Goal: Task Accomplishment & Management: Complete application form

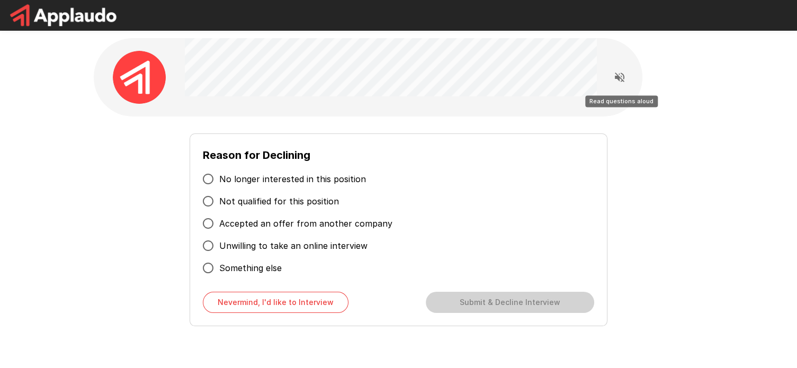
click at [620, 77] on icon "Read questions aloud" at bounding box center [619, 77] width 13 height 13
click at [620, 77] on icon "Stop reading questions aloud" at bounding box center [619, 77] width 13 height 13
click at [620, 77] on icon "Read questions aloud" at bounding box center [619, 77] width 13 height 13
click at [620, 77] on icon "Stop reading questions aloud" at bounding box center [619, 77] width 13 height 13
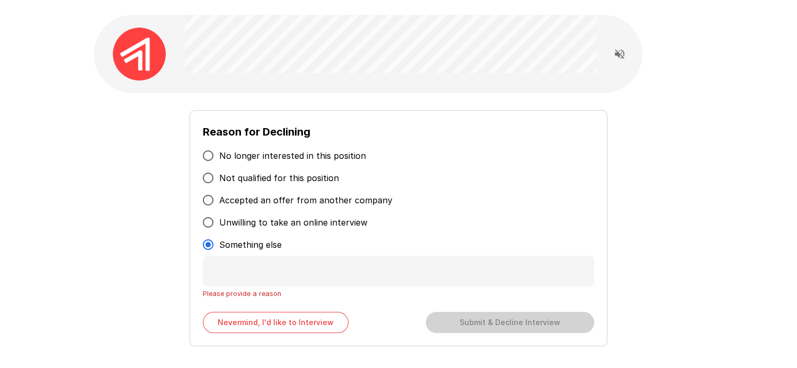
scroll to position [35, 0]
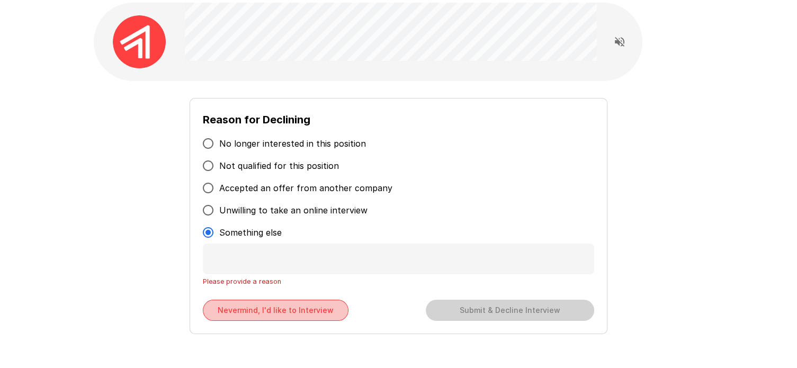
click at [260, 312] on button "Nevermind, I'd like to Interview" at bounding box center [276, 310] width 146 height 21
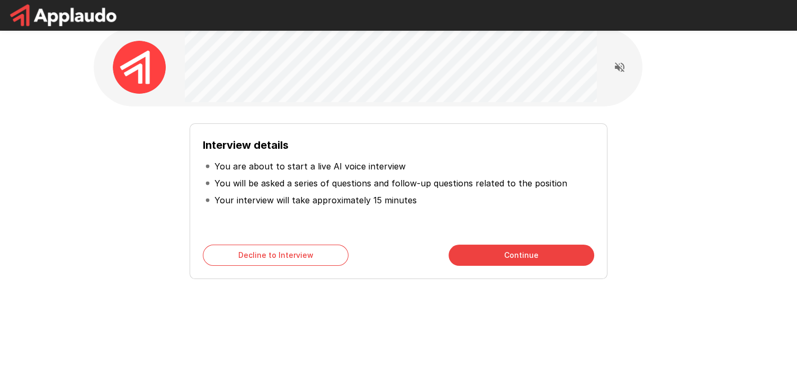
scroll to position [10, 0]
click at [520, 251] on button "Continue" at bounding box center [521, 255] width 146 height 21
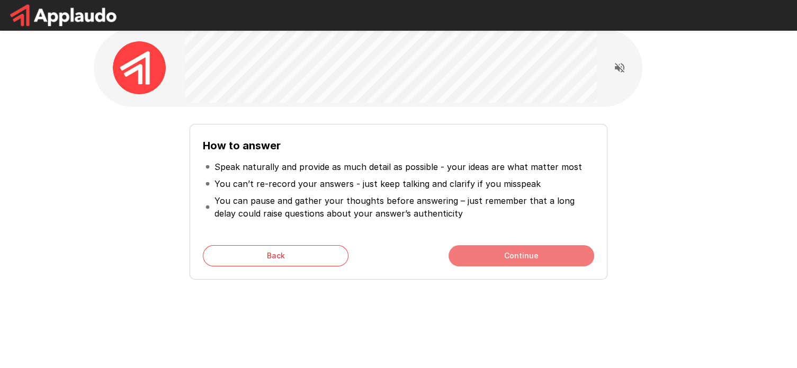
click at [516, 252] on button "Continue" at bounding box center [521, 255] width 146 height 21
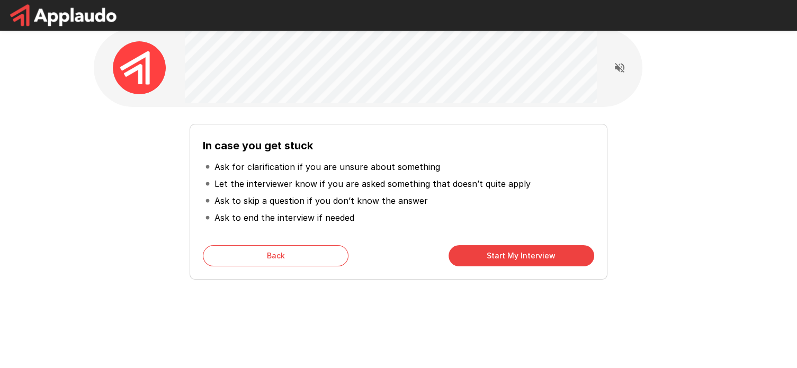
click at [496, 254] on button "Start My Interview" at bounding box center [521, 255] width 146 height 21
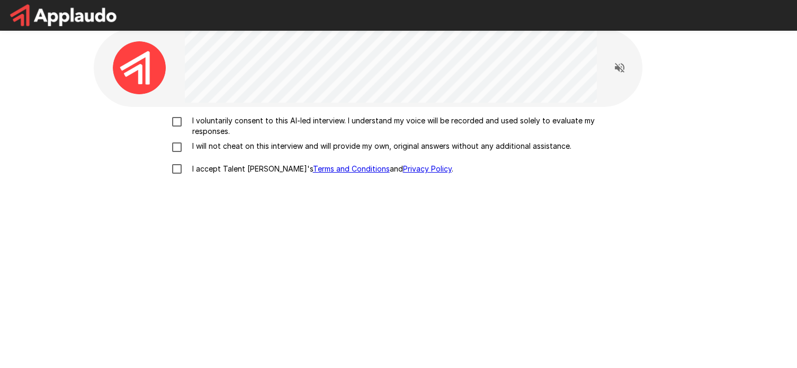
click at [175, 148] on div "I voluntarily consent to this AI-led interview. I understand my voice will be r…" at bounding box center [398, 147] width 601 height 65
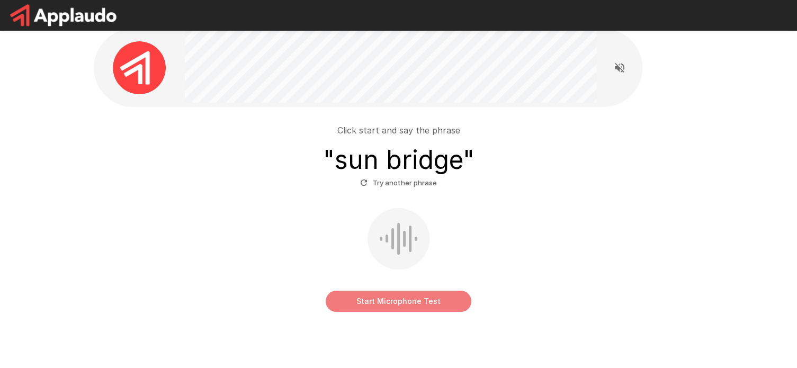
click at [396, 300] on button "Start Microphone Test" at bounding box center [399, 301] width 146 height 21
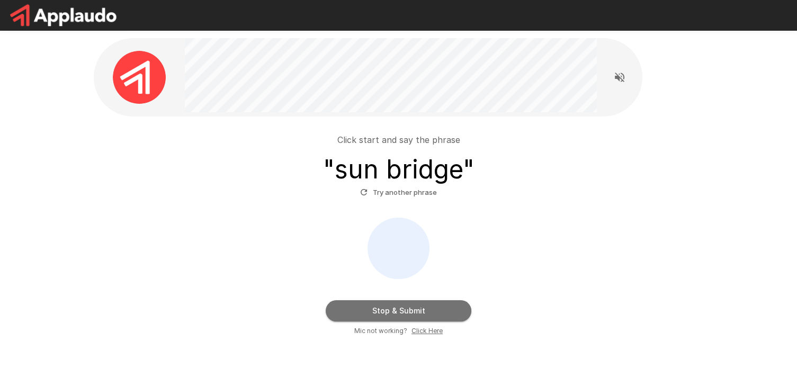
click at [395, 309] on button "Stop & Submit" at bounding box center [399, 310] width 146 height 21
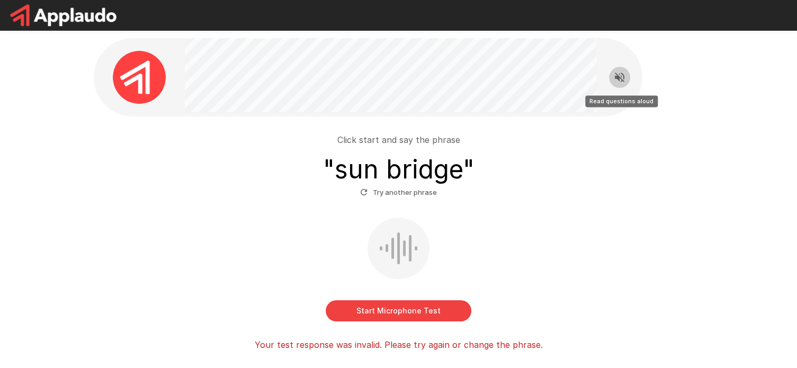
click at [616, 84] on button "Read questions aloud" at bounding box center [619, 77] width 21 height 21
click at [620, 79] on icon "Stop reading questions aloud" at bounding box center [619, 77] width 13 height 13
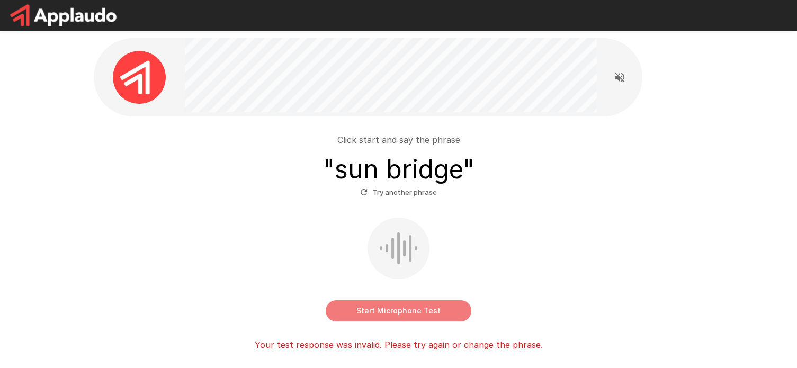
click at [387, 307] on button "Start Microphone Test" at bounding box center [399, 310] width 146 height 21
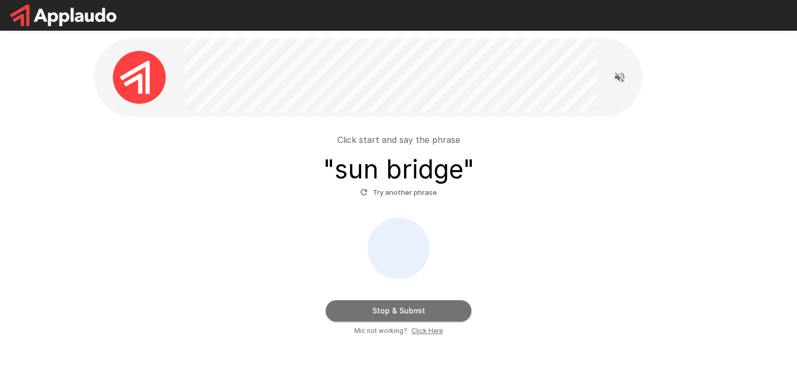
click at [395, 311] on button "Stop & Submit" at bounding box center [399, 310] width 146 height 21
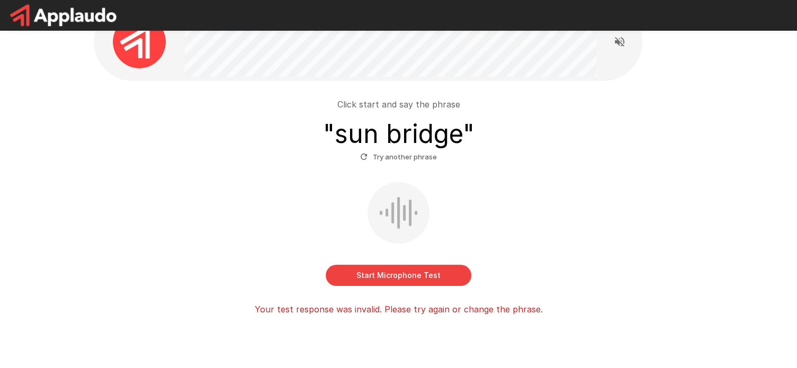
scroll to position [38, 0]
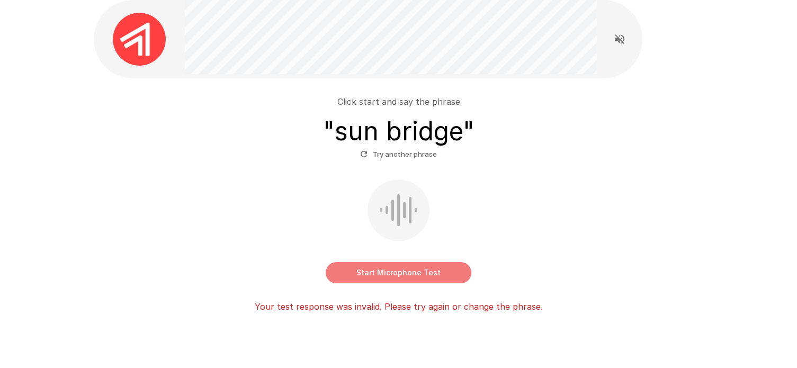
click at [401, 269] on button "Start Microphone Test" at bounding box center [399, 272] width 146 height 21
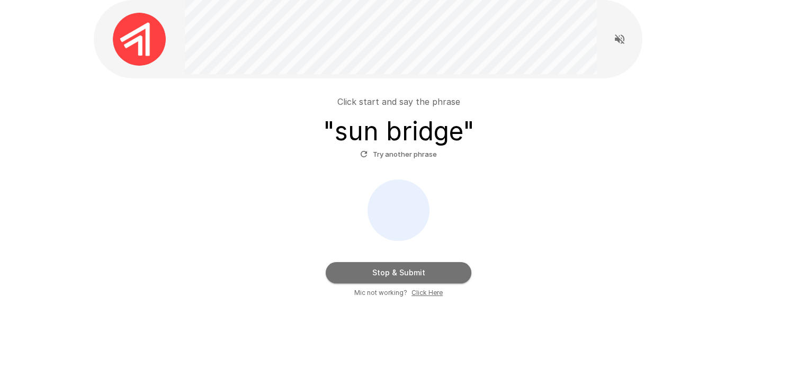
click at [399, 272] on button "Stop & Submit" at bounding box center [399, 272] width 146 height 21
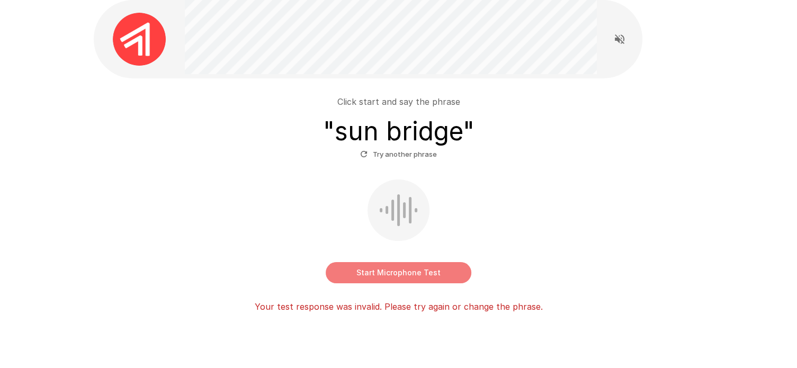
click at [391, 274] on button "Start Microphone Test" at bounding box center [399, 272] width 146 height 21
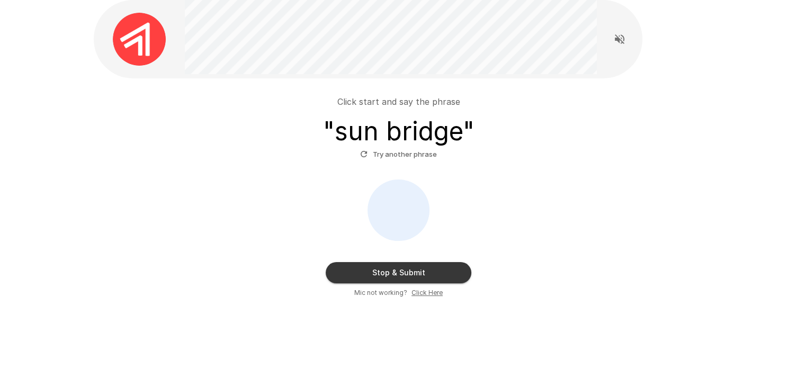
click at [422, 291] on u "Click Here" at bounding box center [426, 292] width 31 height 8
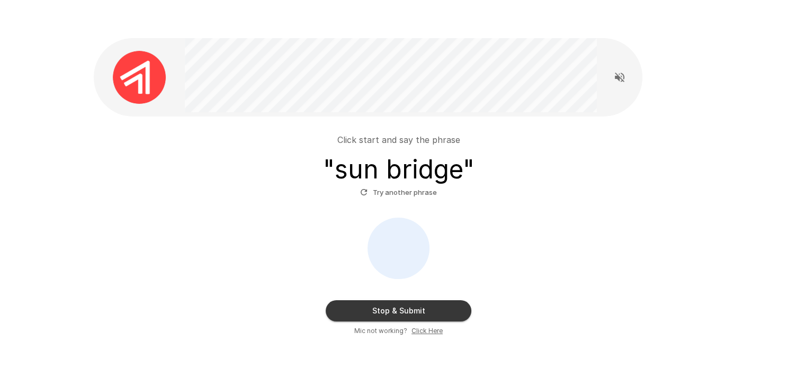
scroll to position [57, 0]
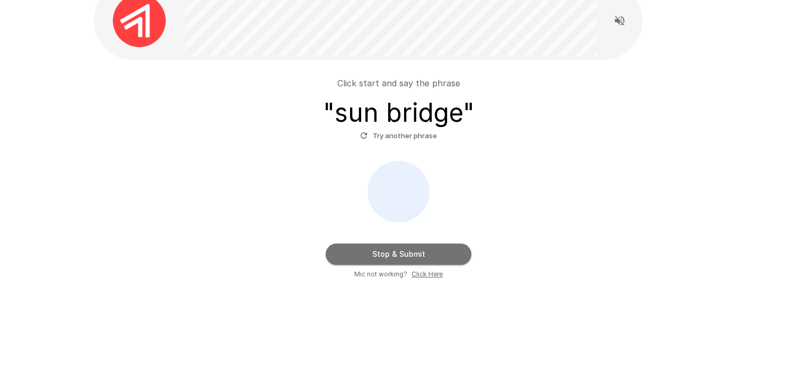
click at [387, 255] on button "Stop & Submit" at bounding box center [399, 253] width 146 height 21
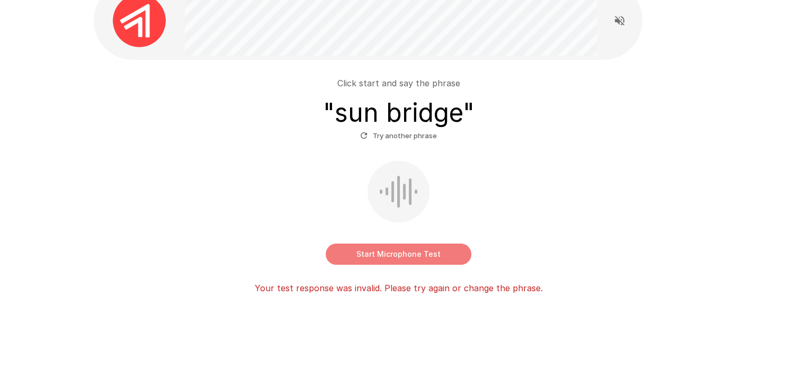
click at [400, 254] on button "Start Microphone Test" at bounding box center [399, 253] width 146 height 21
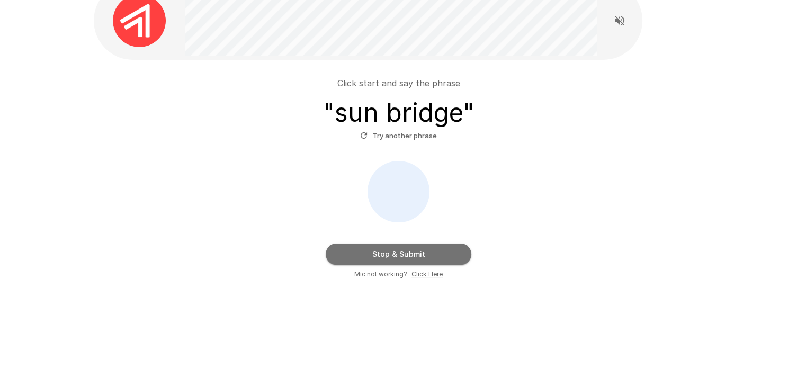
click at [403, 257] on button "Stop & Submit" at bounding box center [399, 253] width 146 height 21
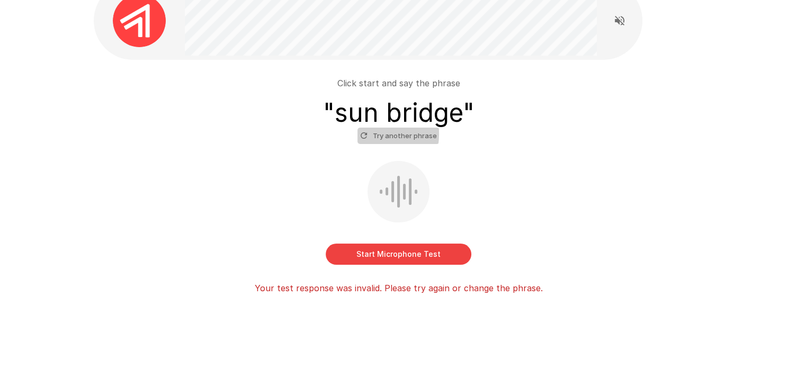
click at [364, 134] on icon "button" at bounding box center [364, 136] width 10 height 10
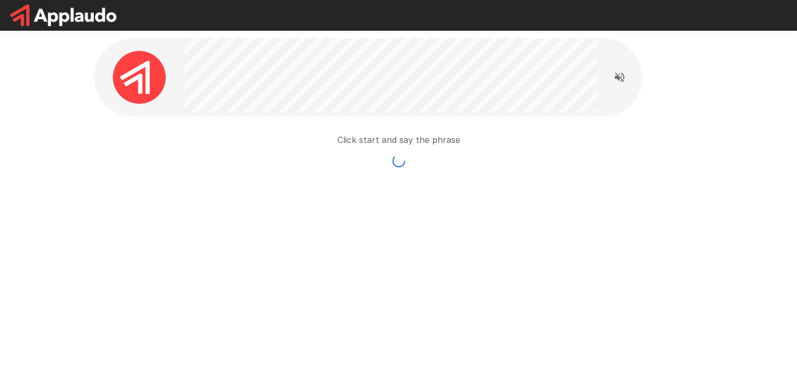
scroll to position [0, 0]
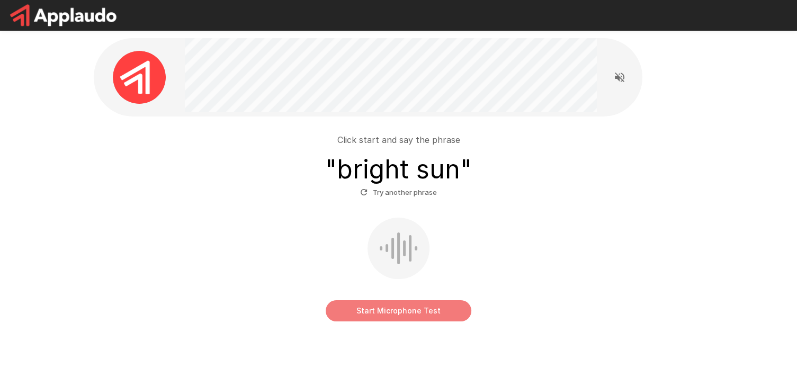
click at [393, 310] on button "Start Microphone Test" at bounding box center [399, 310] width 146 height 21
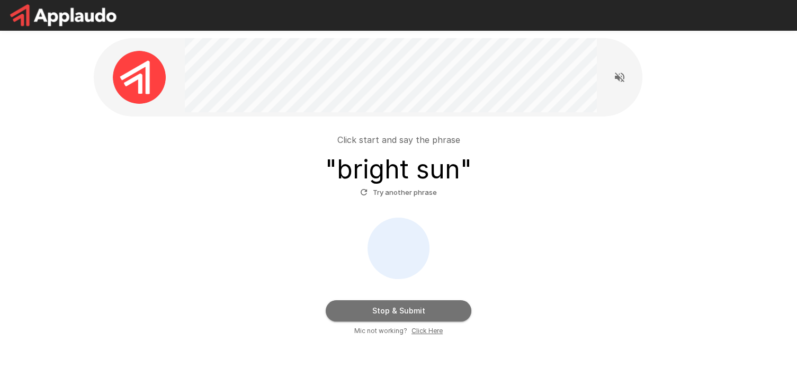
click at [395, 311] on button "Stop & Submit" at bounding box center [399, 310] width 146 height 21
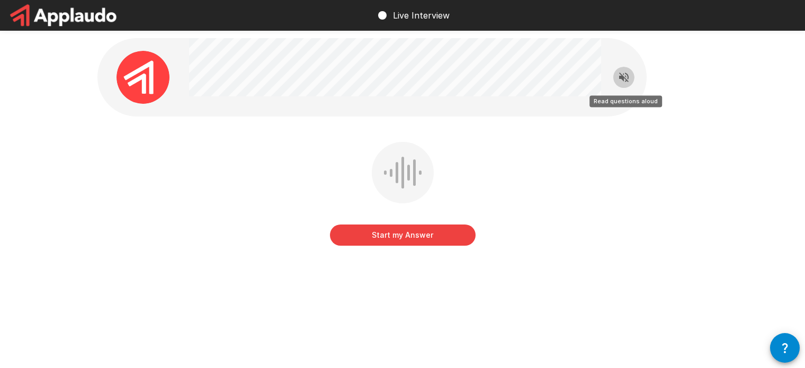
click at [622, 77] on icon "Read questions aloud" at bounding box center [624, 78] width 10 height 10
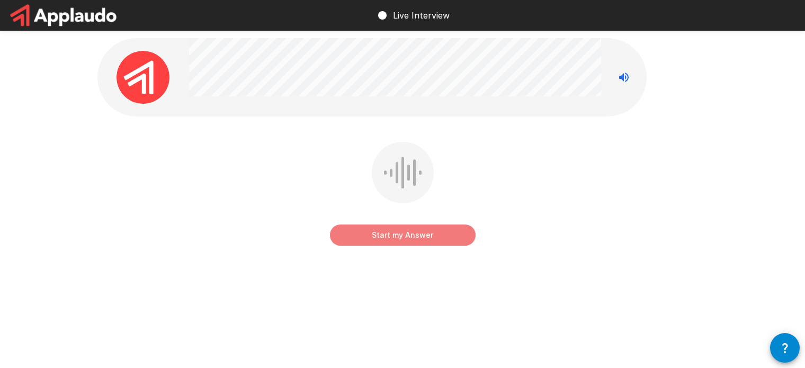
click at [400, 231] on button "Start my Answer" at bounding box center [403, 234] width 146 height 21
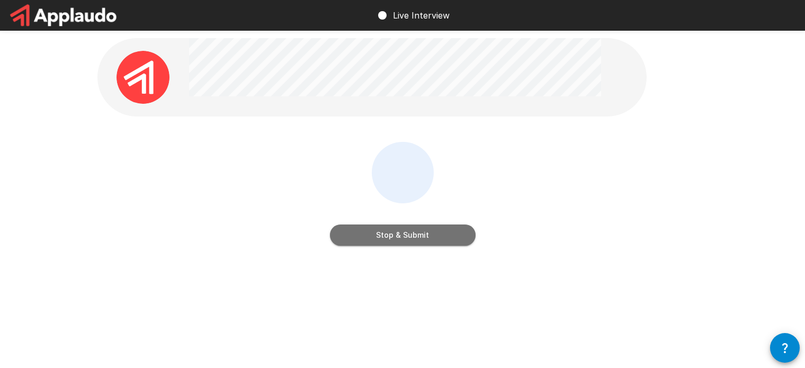
click at [400, 231] on button "Stop & Submit" at bounding box center [403, 234] width 146 height 21
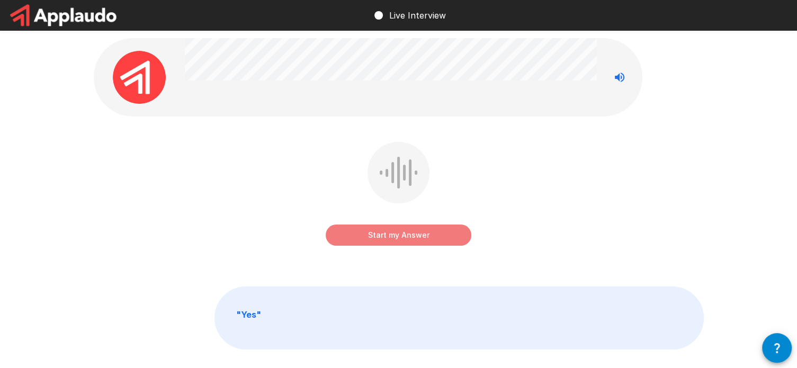
click at [391, 234] on button "Start my Answer" at bounding box center [399, 234] width 146 height 21
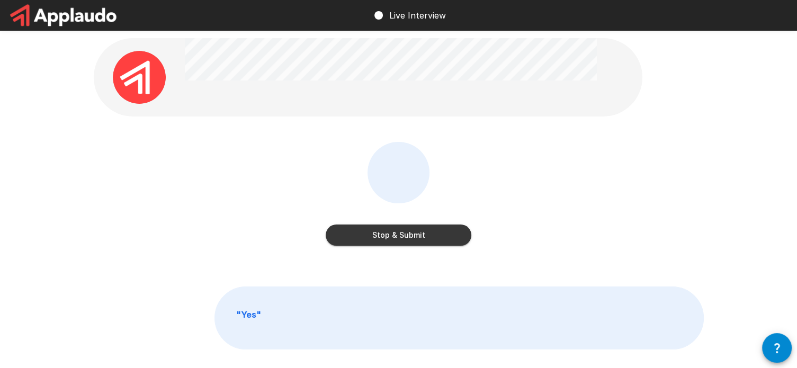
click at [391, 234] on button "Stop & Submit" at bounding box center [399, 234] width 146 height 21
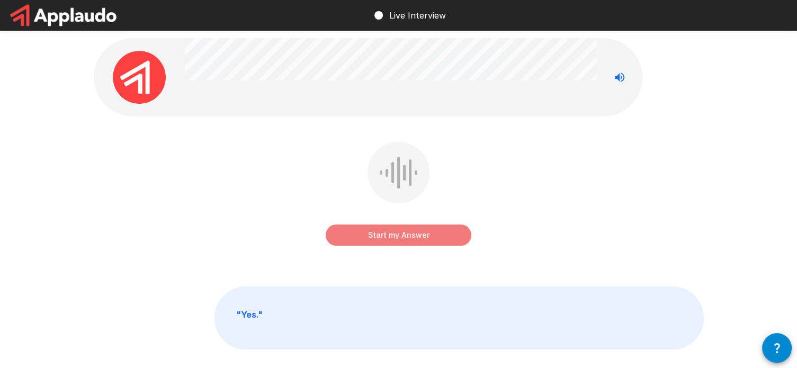
click at [397, 234] on button "Start my Answer" at bounding box center [399, 234] width 146 height 21
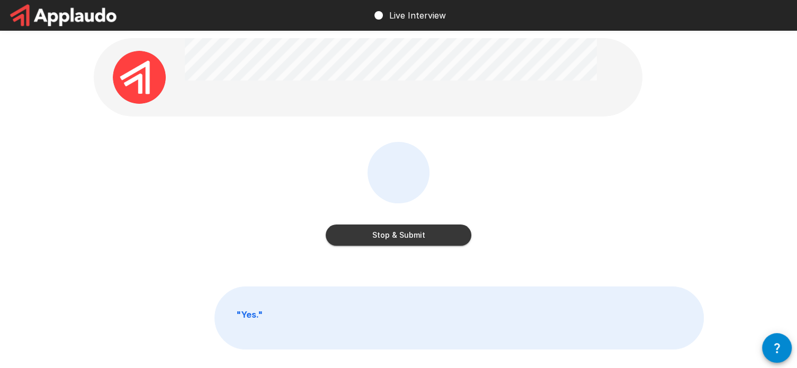
click at [397, 234] on button "Stop & Submit" at bounding box center [399, 234] width 146 height 21
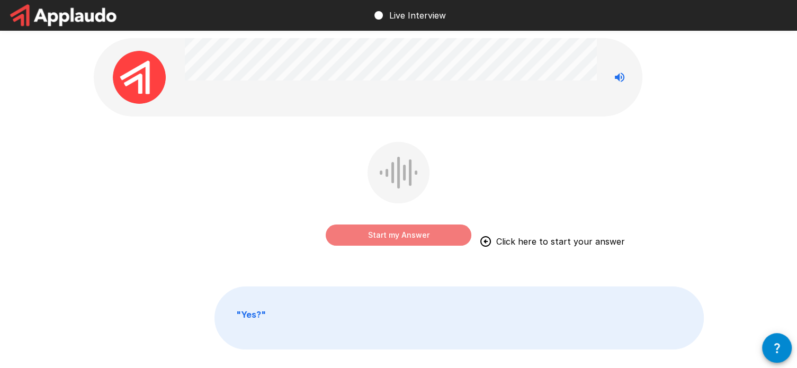
click at [397, 234] on button "Start my Answer" at bounding box center [399, 234] width 146 height 21
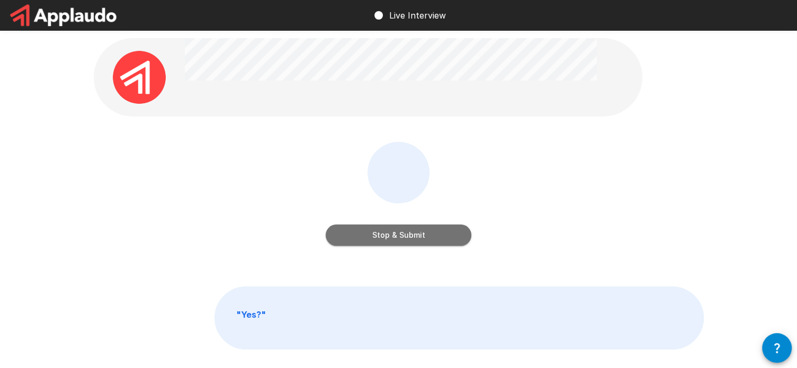
click at [397, 234] on button "Stop & Submit" at bounding box center [399, 234] width 146 height 21
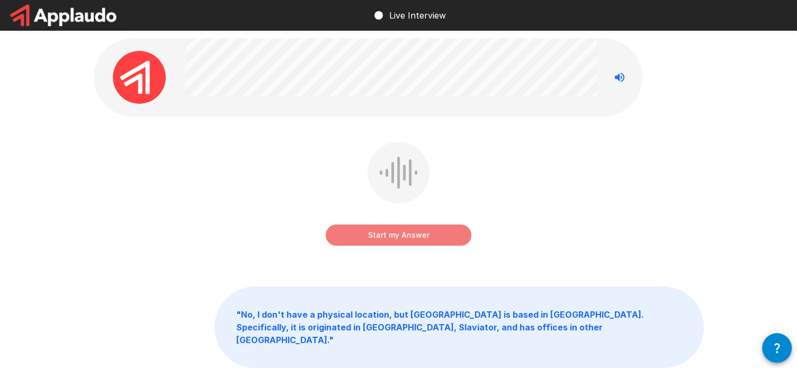
click at [399, 239] on button "Start my Answer" at bounding box center [399, 234] width 146 height 21
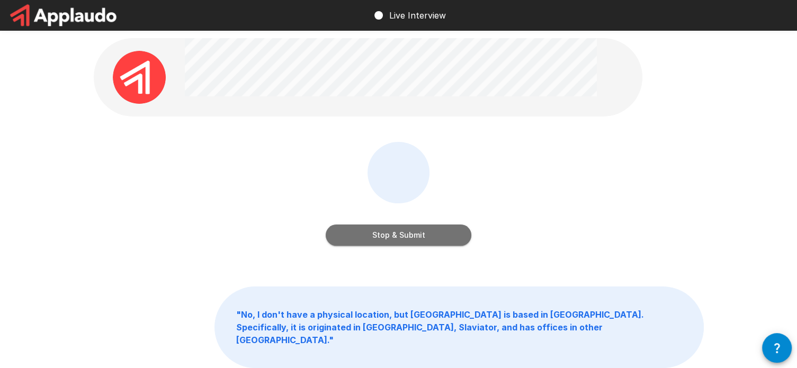
click at [399, 239] on button "Stop & Submit" at bounding box center [399, 234] width 146 height 21
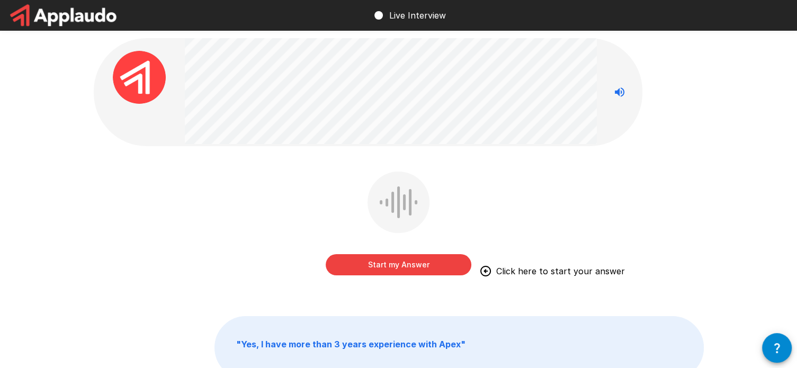
click at [411, 264] on button "Start my Answer" at bounding box center [399, 264] width 146 height 21
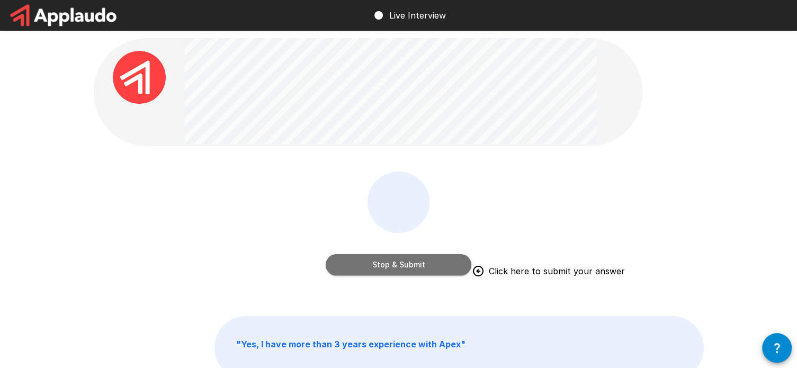
click at [404, 263] on button "Stop & Submit" at bounding box center [399, 264] width 146 height 21
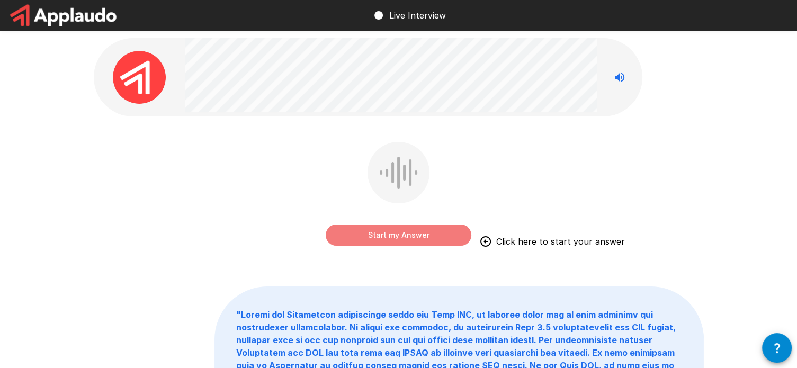
click at [394, 232] on button "Start my Answer" at bounding box center [399, 234] width 146 height 21
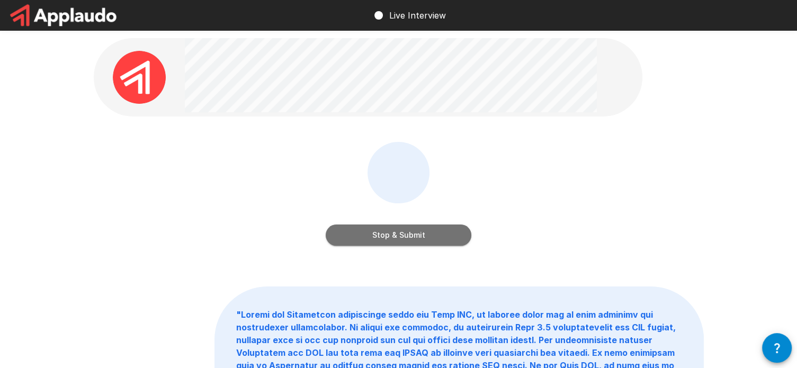
click at [394, 232] on button "Stop & Submit" at bounding box center [399, 234] width 146 height 21
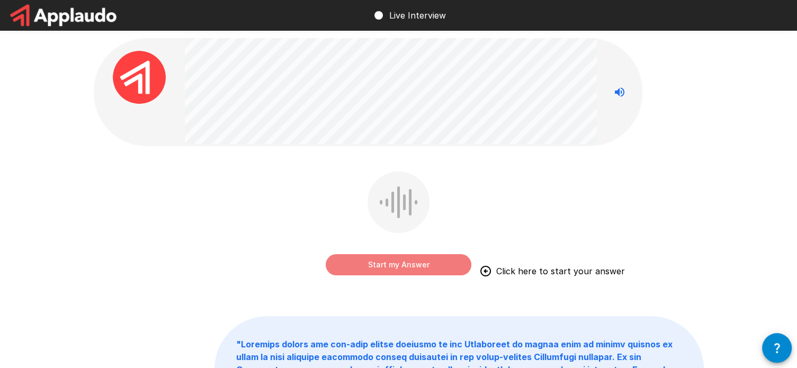
click at [402, 260] on button "Start my Answer" at bounding box center [399, 264] width 146 height 21
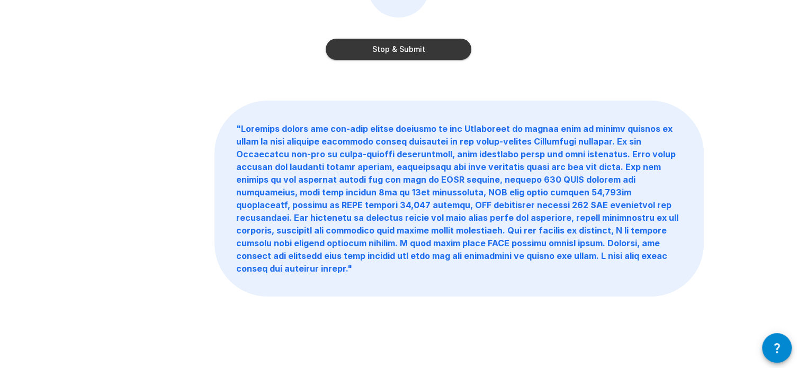
scroll to position [155, 0]
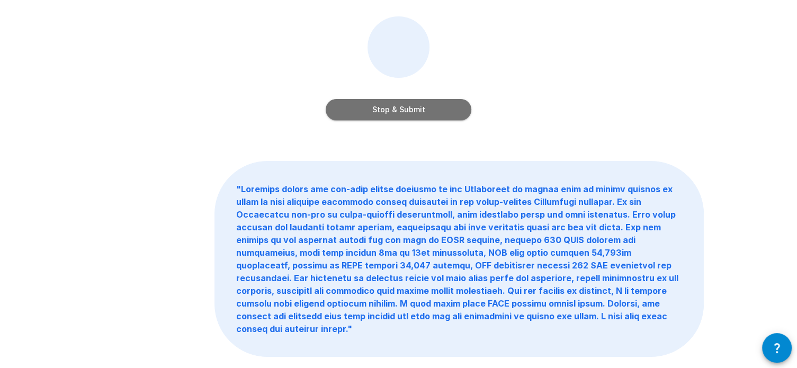
click at [409, 110] on button "Stop & Submit" at bounding box center [399, 109] width 146 height 21
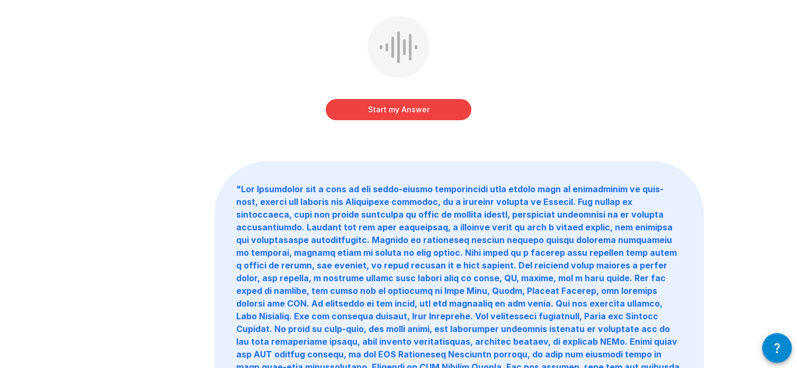
scroll to position [0, 0]
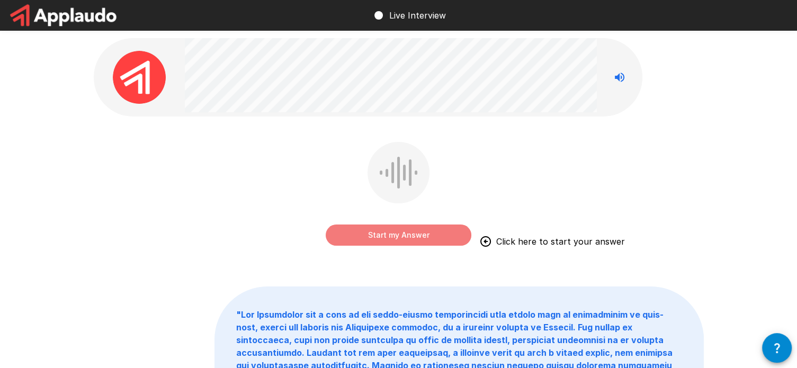
click at [405, 231] on button "Start my Answer" at bounding box center [399, 234] width 146 height 21
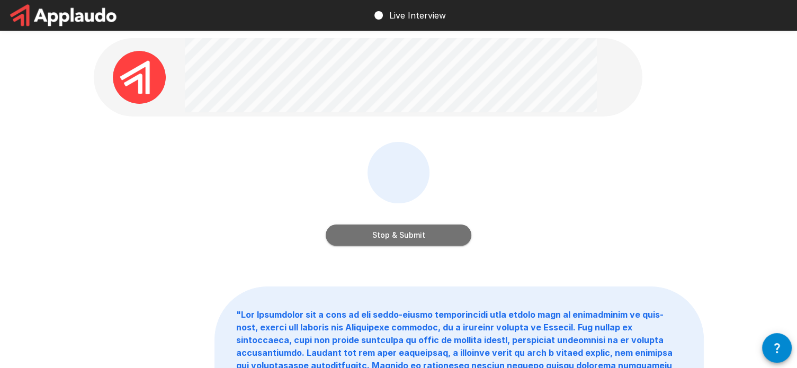
click at [396, 232] on button "Stop & Submit" at bounding box center [399, 234] width 146 height 21
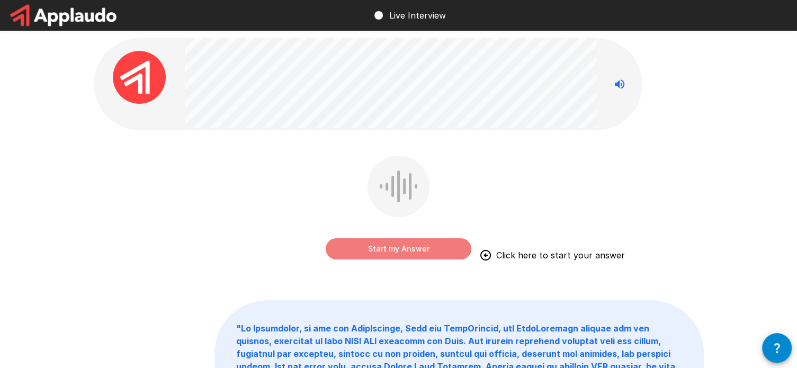
click at [394, 248] on button "Start my Answer" at bounding box center [399, 248] width 146 height 21
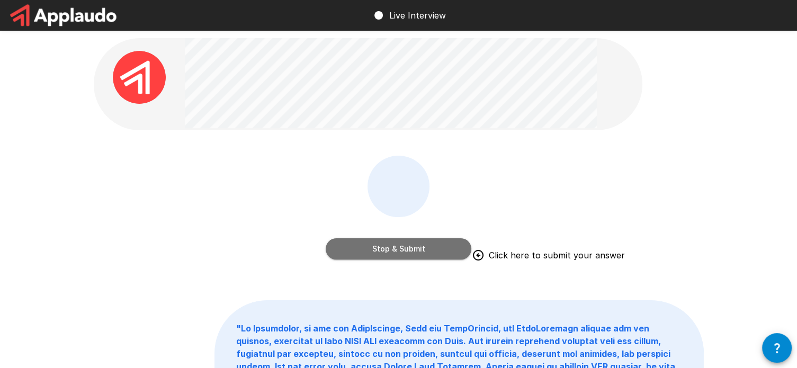
click at [393, 252] on button "Stop & Submit" at bounding box center [399, 248] width 146 height 21
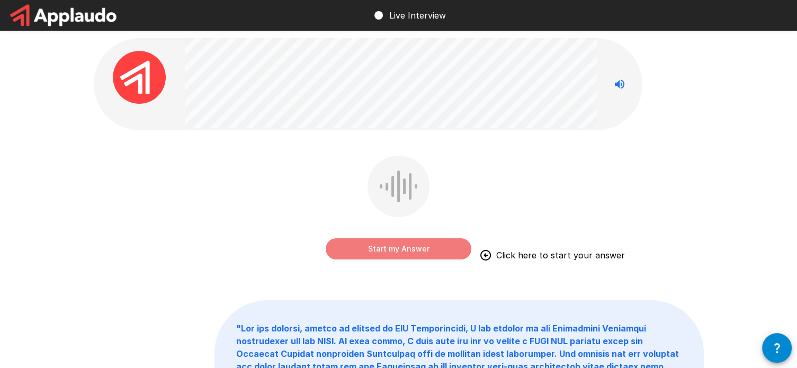
click at [393, 252] on button "Start my Answer" at bounding box center [399, 248] width 146 height 21
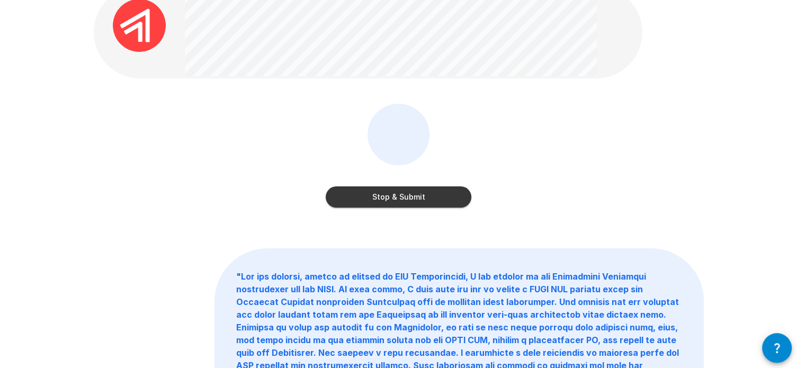
scroll to position [34, 0]
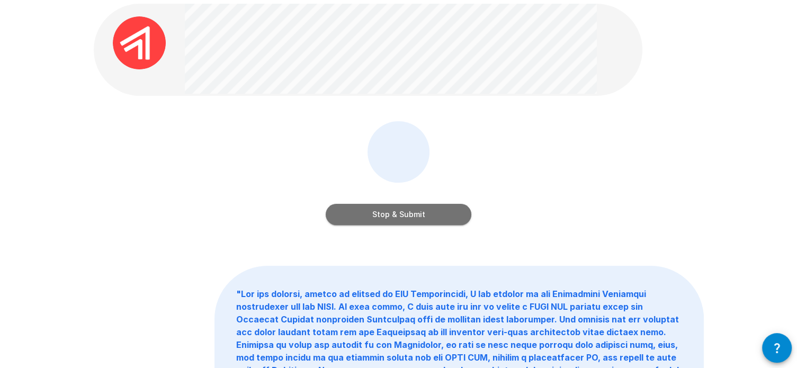
click at [394, 214] on button "Stop & Submit" at bounding box center [399, 214] width 146 height 21
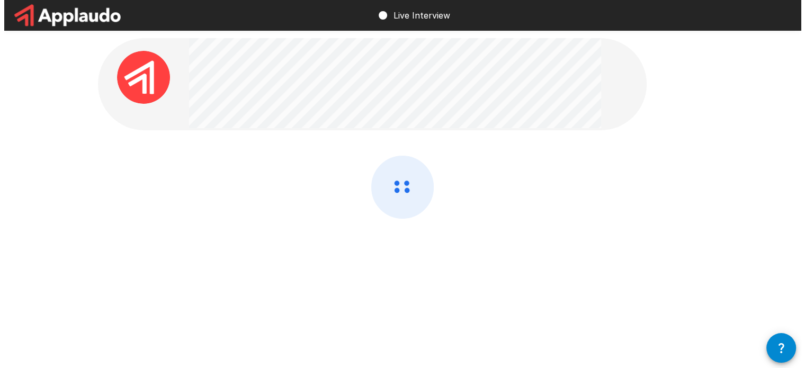
scroll to position [0, 0]
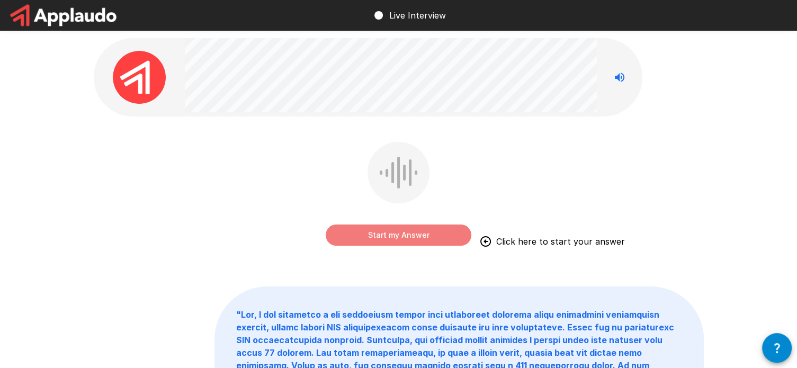
click at [396, 237] on button "Start my Answer" at bounding box center [399, 234] width 146 height 21
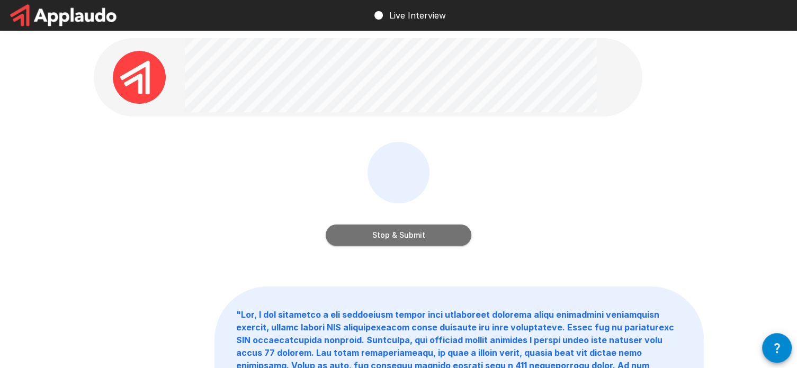
click at [382, 230] on button "Stop & Submit" at bounding box center [399, 234] width 146 height 21
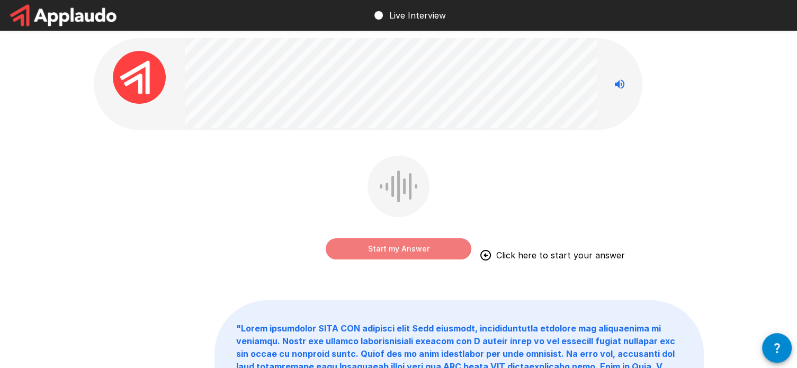
click at [398, 251] on button "Start my Answer" at bounding box center [399, 248] width 146 height 21
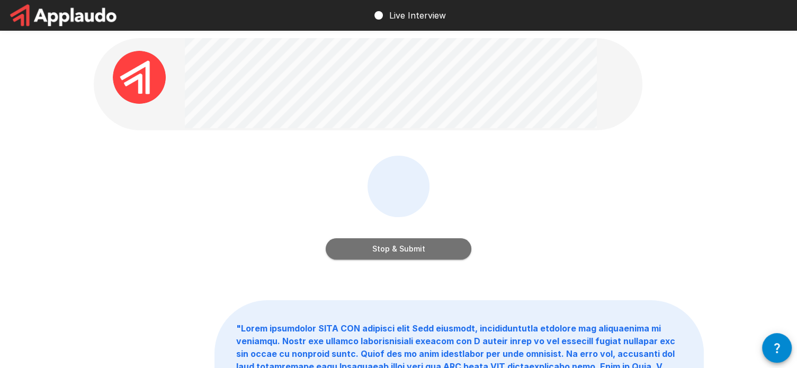
click at [398, 251] on button "Stop & Submit" at bounding box center [399, 248] width 146 height 21
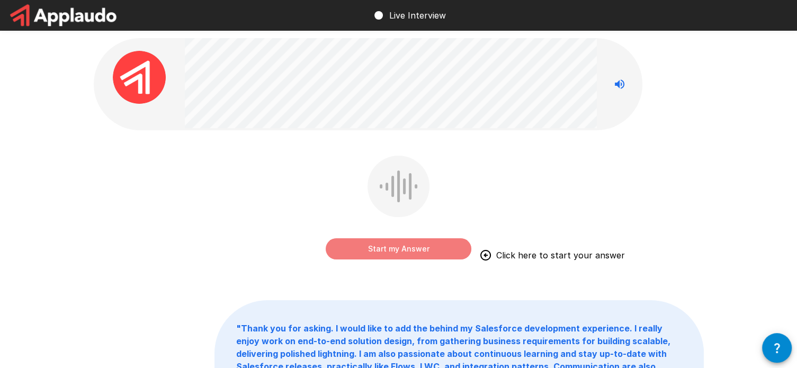
click at [398, 251] on button "Start my Answer" at bounding box center [399, 248] width 146 height 21
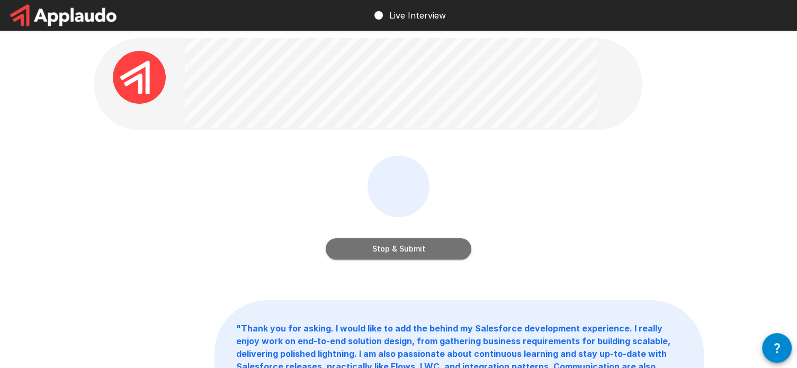
click at [408, 244] on button "Stop & Submit" at bounding box center [399, 248] width 146 height 21
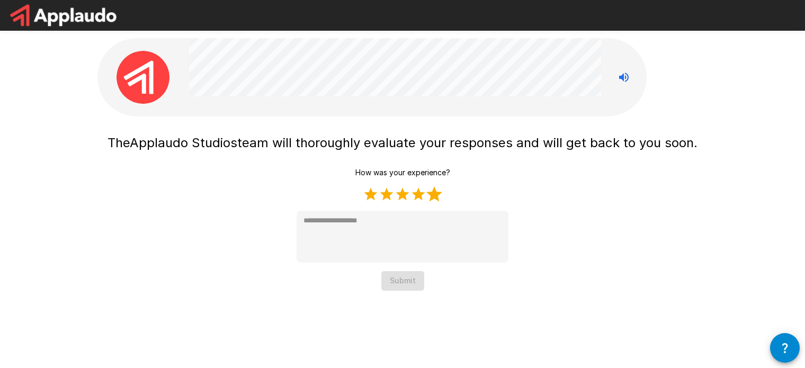
click at [434, 195] on label "5 Stars" at bounding box center [434, 194] width 16 height 16
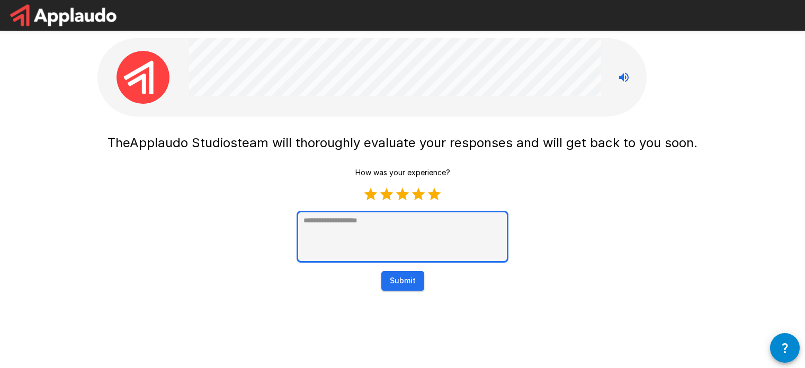
type textarea "*"
click at [381, 218] on textarea at bounding box center [402, 237] width 212 height 52
type textarea "*"
type textarea "**"
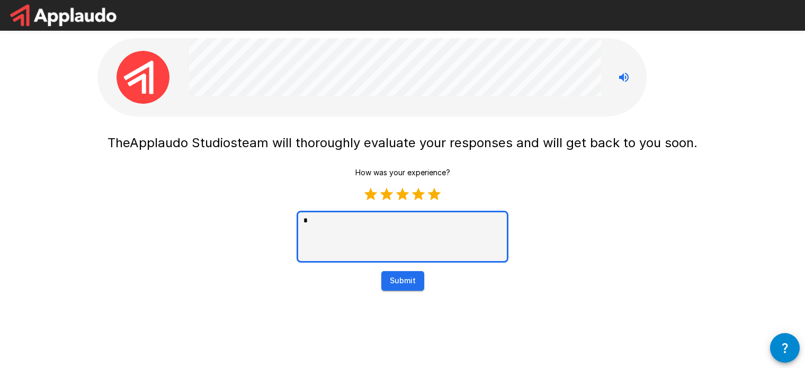
type textarea "*"
type textarea "***"
type textarea "*"
type textarea "****"
type textarea "*"
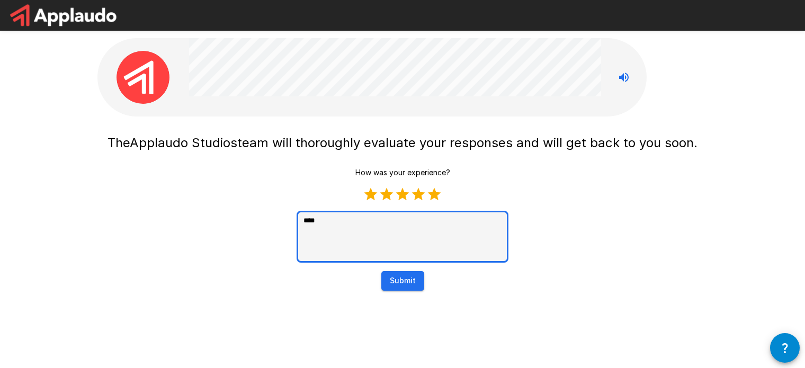
type textarea "*****"
type textarea "*"
type textarea "******"
type textarea "*"
type textarea "*******"
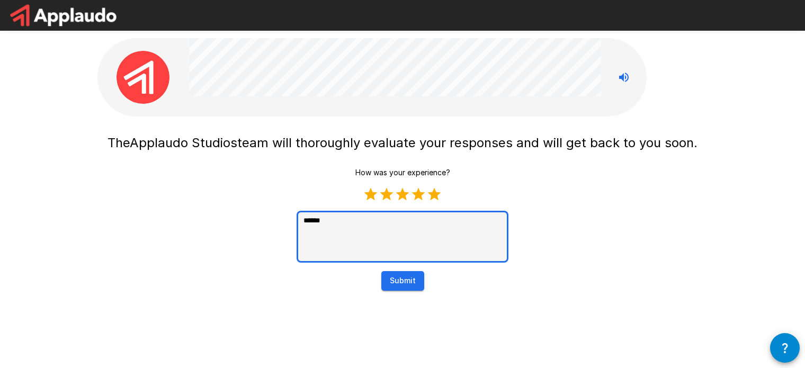
type textarea "*"
type textarea "********"
type textarea "*"
type textarea "********"
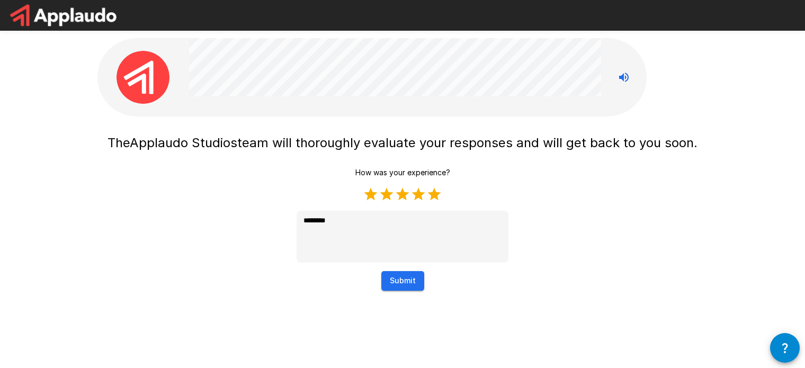
type textarea "*"
click at [401, 282] on button "Submit" at bounding box center [402, 281] width 43 height 20
